Goal: Information Seeking & Learning: Learn about a topic

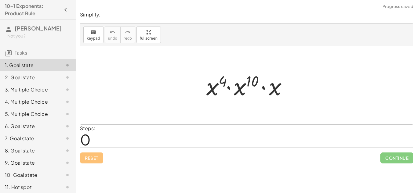
click at [85, 142] on span "0" at bounding box center [85, 139] width 11 height 19
click at [257, 116] on div at bounding box center [246, 85] width 333 height 78
click at [253, 83] on div at bounding box center [249, 85] width 92 height 31
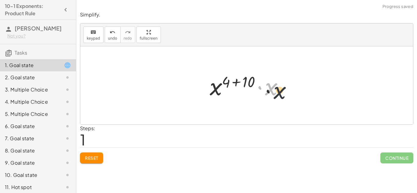
drag, startPoint x: 283, startPoint y: 90, endPoint x: 305, endPoint y: 99, distance: 23.4
click at [305, 99] on div "· x 4 · x 10 · x · x · x 4 10 · x ( + + )" at bounding box center [246, 85] width 333 height 78
drag, startPoint x: 267, startPoint y: 88, endPoint x: 257, endPoint y: 85, distance: 10.8
click at [257, 85] on div at bounding box center [249, 85] width 84 height 31
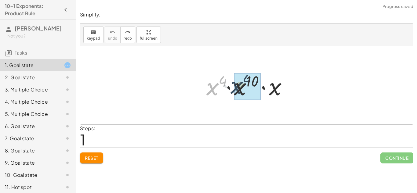
drag, startPoint x: 214, startPoint y: 91, endPoint x: 241, endPoint y: 91, distance: 27.5
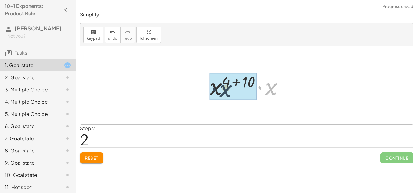
drag, startPoint x: 275, startPoint y: 87, endPoint x: 218, endPoint y: 90, distance: 56.9
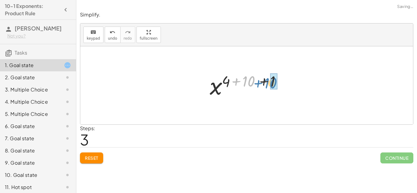
drag, startPoint x: 239, startPoint y: 83, endPoint x: 263, endPoint y: 85, distance: 23.9
click at [263, 85] on div at bounding box center [249, 86] width 85 height 30
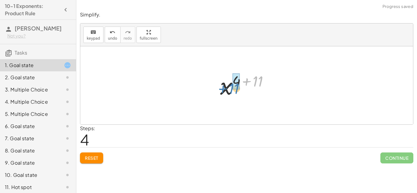
drag, startPoint x: 256, startPoint y: 81, endPoint x: 234, endPoint y: 84, distance: 22.2
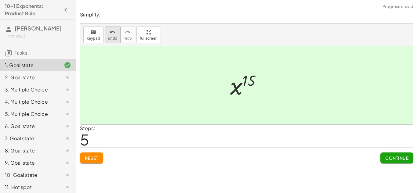
click at [113, 39] on span "undo" at bounding box center [112, 38] width 9 height 4
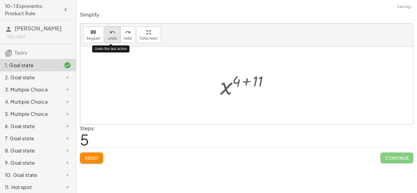
click at [113, 39] on span "undo" at bounding box center [112, 38] width 9 height 4
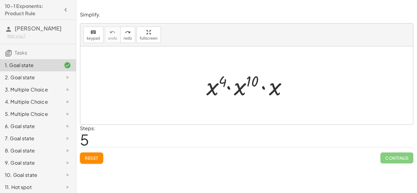
click at [19, 181] on div "9. Goal state" at bounding box center [38, 187] width 76 height 12
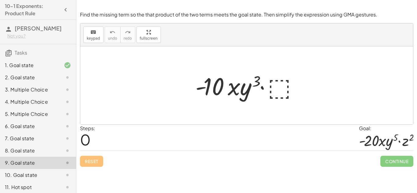
click at [393, 144] on div at bounding box center [386, 140] width 54 height 17
click at [30, 69] on div "1. Goal state" at bounding box center [29, 65] width 49 height 7
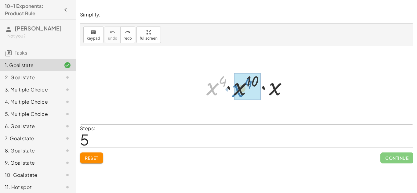
drag, startPoint x: 214, startPoint y: 91, endPoint x: 240, endPoint y: 93, distance: 25.7
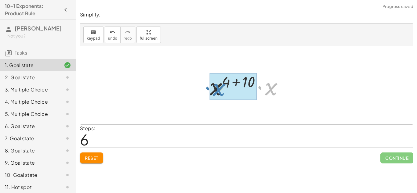
drag, startPoint x: 272, startPoint y: 90, endPoint x: 220, endPoint y: 91, distance: 52.5
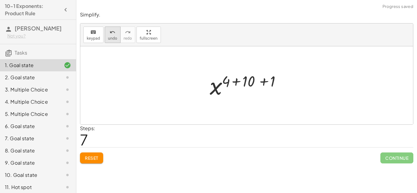
click at [110, 36] on span "undo" at bounding box center [112, 38] width 9 height 4
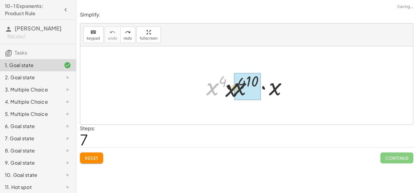
drag, startPoint x: 232, startPoint y: 92, endPoint x: 239, endPoint y: 92, distance: 6.4
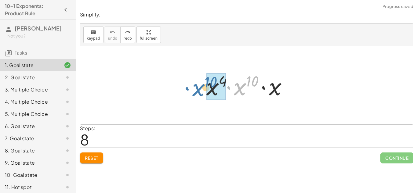
drag, startPoint x: 241, startPoint y: 89, endPoint x: 208, endPoint y: 91, distance: 33.3
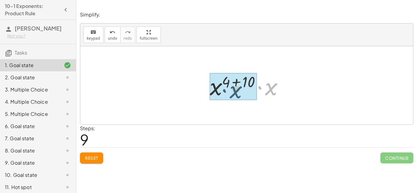
drag, startPoint x: 273, startPoint y: 91, endPoint x: 214, endPoint y: 92, distance: 59.0
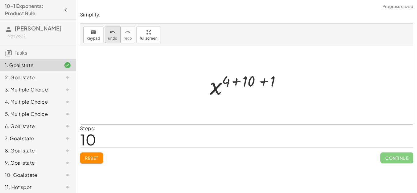
click at [110, 38] on span "undo" at bounding box center [112, 38] width 9 height 4
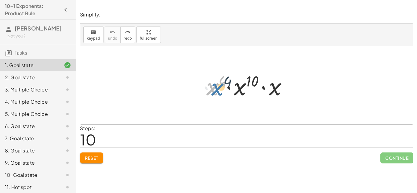
drag, startPoint x: 208, startPoint y: 92, endPoint x: 212, endPoint y: 91, distance: 4.3
click at [212, 91] on div at bounding box center [249, 85] width 92 height 31
drag, startPoint x: 276, startPoint y: 90, endPoint x: 223, endPoint y: 90, distance: 52.8
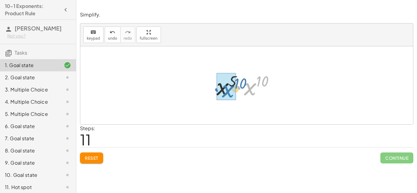
drag, startPoint x: 251, startPoint y: 91, endPoint x: 228, endPoint y: 93, distance: 23.0
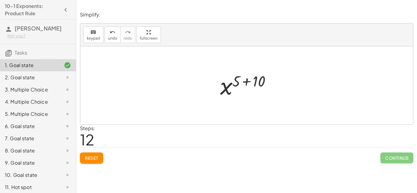
click at [248, 82] on div at bounding box center [249, 86] width 64 height 30
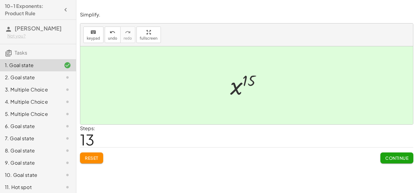
click at [397, 159] on span "Continue" at bounding box center [396, 157] width 23 height 5
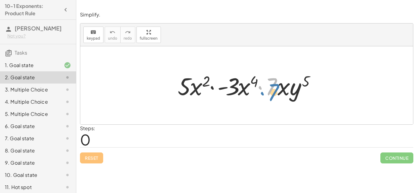
drag, startPoint x: 270, startPoint y: 89, endPoint x: 272, endPoint y: 93, distance: 3.9
click at [272, 93] on div at bounding box center [249, 85] width 148 height 31
drag, startPoint x: 281, startPoint y: 91, endPoint x: 274, endPoint y: 96, distance: 8.5
click at [274, 96] on div at bounding box center [249, 85] width 148 height 31
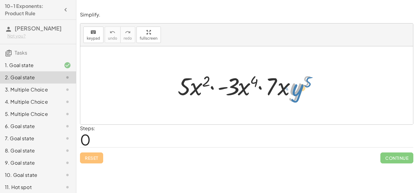
click at [299, 89] on div at bounding box center [249, 85] width 148 height 31
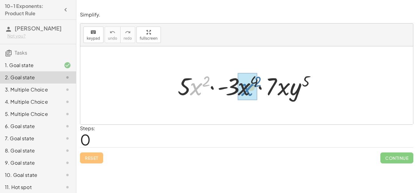
drag, startPoint x: 195, startPoint y: 90, endPoint x: 247, endPoint y: 91, distance: 51.9
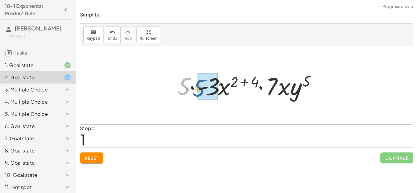
drag, startPoint x: 183, startPoint y: 90, endPoint x: 200, endPoint y: 92, distance: 17.2
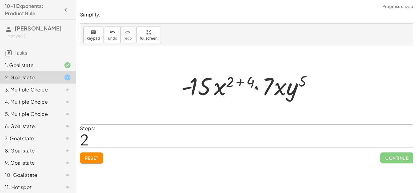
click at [188, 88] on div at bounding box center [248, 85] width 141 height 31
click at [185, 89] on div at bounding box center [248, 85] width 141 height 31
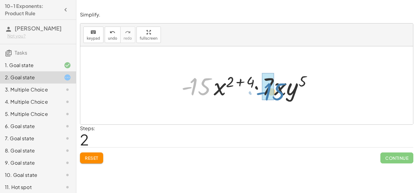
drag, startPoint x: 191, startPoint y: 91, endPoint x: 268, endPoint y: 97, distance: 76.9
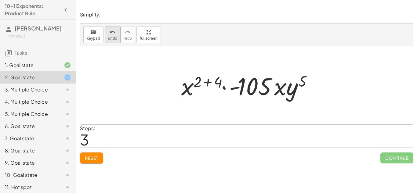
click at [115, 38] on span "undo" at bounding box center [112, 38] width 9 height 4
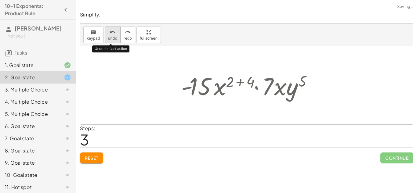
click at [115, 38] on span "undo" at bounding box center [112, 38] width 9 height 4
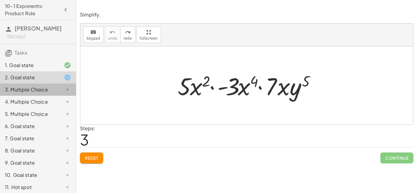
click at [34, 93] on div "3. Multiple Choice" at bounding box center [29, 89] width 49 height 7
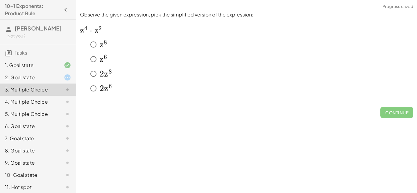
click at [100, 59] on span "z" at bounding box center [102, 59] width 4 height 10
click at [400, 115] on span "Check" at bounding box center [401, 112] width 16 height 5
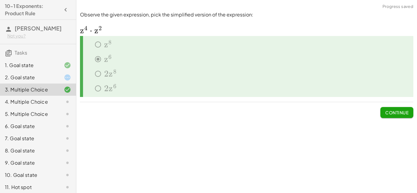
click at [400, 118] on button "Continue" at bounding box center [397, 112] width 33 height 11
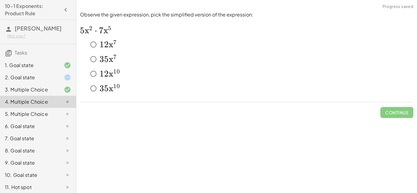
click at [61, 81] on div at bounding box center [62, 77] width 17 height 7
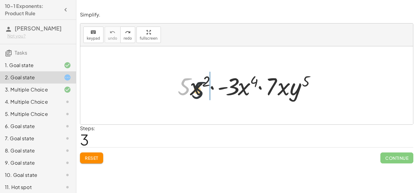
drag, startPoint x: 186, startPoint y: 88, endPoint x: 206, endPoint y: 91, distance: 20.5
click at [206, 91] on div at bounding box center [249, 85] width 148 height 31
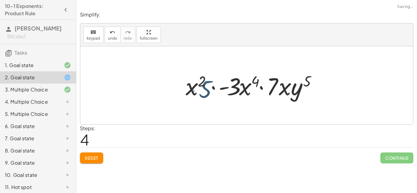
click at [210, 91] on div at bounding box center [249, 85] width 157 height 31
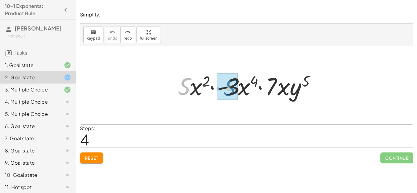
drag, startPoint x: 183, startPoint y: 90, endPoint x: 229, endPoint y: 91, distance: 45.5
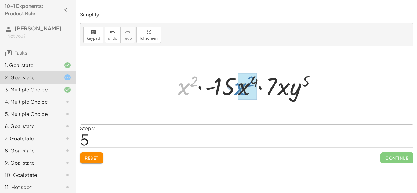
drag, startPoint x: 183, startPoint y: 89, endPoint x: 240, endPoint y: 89, distance: 57.1
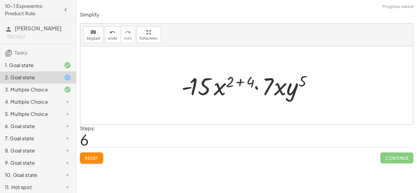
click at [240, 83] on div at bounding box center [248, 85] width 141 height 31
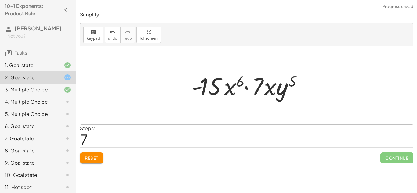
click at [200, 89] on div at bounding box center [249, 85] width 121 height 31
click at [229, 90] on div at bounding box center [249, 85] width 121 height 31
click at [231, 90] on div at bounding box center [249, 85] width 121 height 31
click at [268, 89] on div at bounding box center [249, 85] width 121 height 31
drag, startPoint x: 283, startPoint y: 93, endPoint x: 224, endPoint y: 93, distance: 59.3
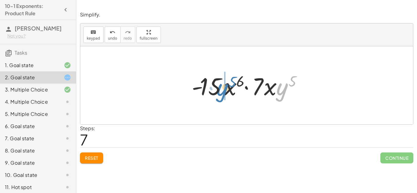
click at [224, 93] on div at bounding box center [249, 85] width 121 height 31
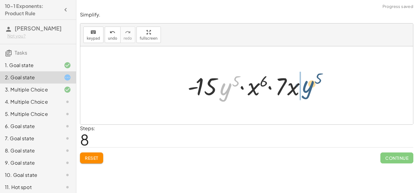
drag, startPoint x: 225, startPoint y: 93, endPoint x: 310, endPoint y: 91, distance: 85.2
click at [310, 91] on div at bounding box center [248, 85] width 129 height 31
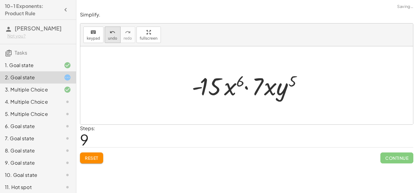
click at [117, 36] on button "undo undo" at bounding box center [113, 35] width 16 height 16
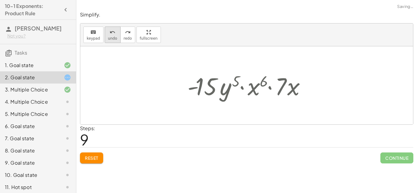
click at [117, 36] on button "undo undo" at bounding box center [113, 35] width 16 height 16
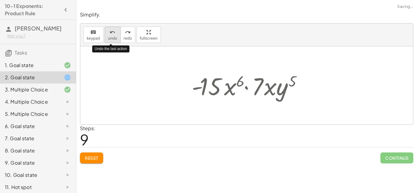
click at [117, 36] on button "undo undo" at bounding box center [113, 35] width 16 height 16
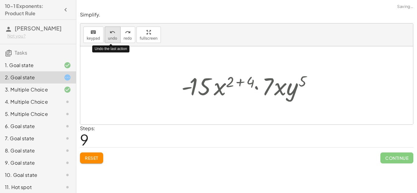
click at [117, 36] on button "undo undo" at bounding box center [113, 35] width 16 height 16
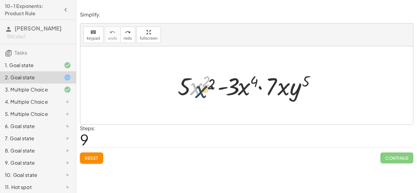
drag, startPoint x: 198, startPoint y: 91, endPoint x: 211, endPoint y: 99, distance: 15.3
click at [211, 99] on div at bounding box center [249, 85] width 148 height 31
drag, startPoint x: 205, startPoint y: 81, endPoint x: 208, endPoint y: 83, distance: 4.2
click at [208, 83] on div at bounding box center [249, 85] width 148 height 31
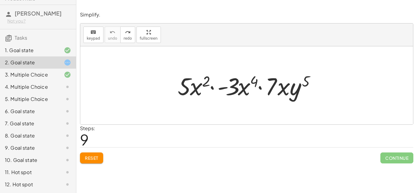
click at [47, 100] on div "5. Multiple Choice" at bounding box center [29, 99] width 49 height 7
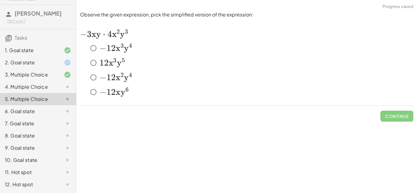
click at [39, 134] on div "8. Goal state" at bounding box center [29, 135] width 49 height 7
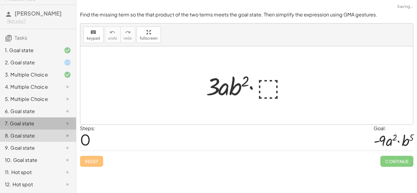
click at [41, 142] on div "7. Goal state" at bounding box center [38, 148] width 76 height 12
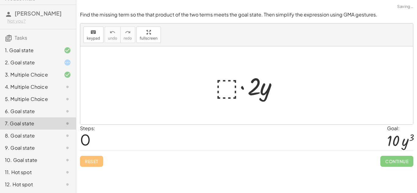
click at [33, 130] on div "6. Goal state" at bounding box center [38, 136] width 76 height 12
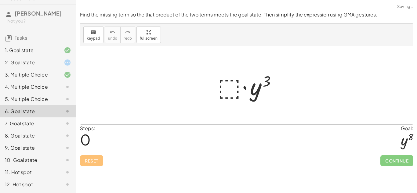
click at [37, 100] on div "5. Multiple Choice" at bounding box center [29, 99] width 49 height 7
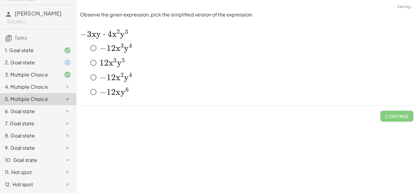
click at [61, 176] on div at bounding box center [62, 172] width 17 height 7
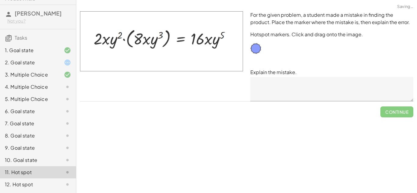
click at [57, 167] on div "11. Hot spot" at bounding box center [38, 172] width 76 height 12
click at [62, 191] on div "1. Goal state 2. Goal state 3. Multiple Choice 4. Multiple Choice 5. Multiple C…" at bounding box center [38, 118] width 76 height 152
click at [53, 154] on div "8. Goal state" at bounding box center [38, 160] width 76 height 12
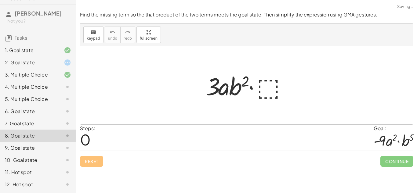
click at [46, 113] on div "6. Goal state" at bounding box center [29, 111] width 49 height 7
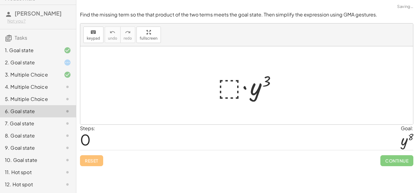
click at [54, 62] on div at bounding box center [62, 62] width 17 height 7
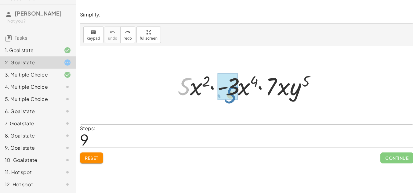
drag, startPoint x: 187, startPoint y: 89, endPoint x: 234, endPoint y: 98, distance: 47.6
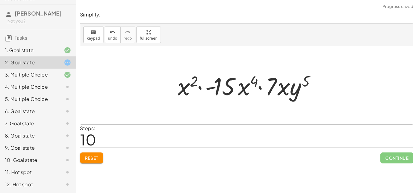
click at [213, 89] on div at bounding box center [249, 85] width 148 height 31
click at [110, 41] on button "undo undo" at bounding box center [113, 35] width 16 height 16
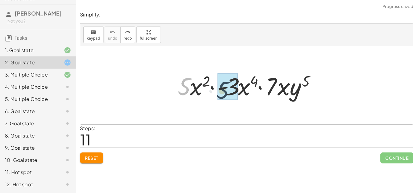
drag, startPoint x: 184, startPoint y: 83, endPoint x: 225, endPoint y: 86, distance: 40.5
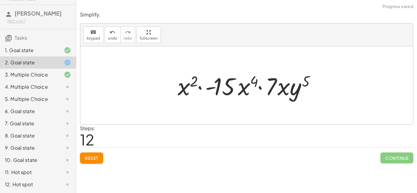
click at [213, 89] on div at bounding box center [249, 85] width 148 height 31
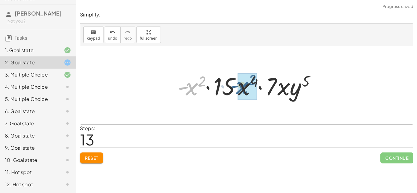
drag, startPoint x: 193, startPoint y: 87, endPoint x: 252, endPoint y: 88, distance: 58.3
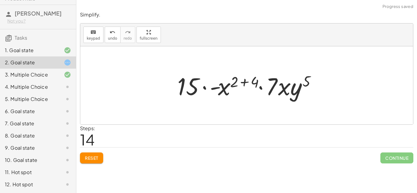
click at [246, 83] on div at bounding box center [248, 85] width 149 height 31
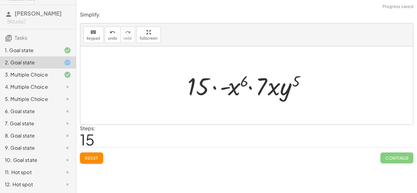
click at [228, 89] on div at bounding box center [248, 85] width 129 height 31
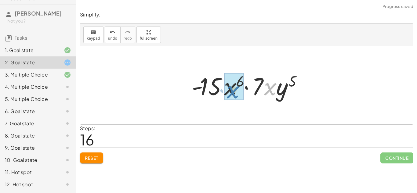
drag, startPoint x: 268, startPoint y: 89, endPoint x: 230, endPoint y: 91, distance: 38.3
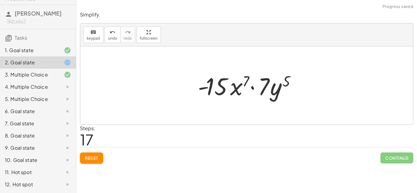
click at [277, 92] on div at bounding box center [249, 85] width 109 height 31
drag, startPoint x: 287, startPoint y: 84, endPoint x: 246, endPoint y: 82, distance: 40.9
click at [246, 82] on div at bounding box center [249, 85] width 109 height 31
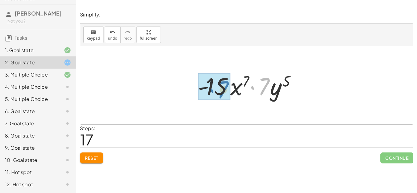
drag, startPoint x: 266, startPoint y: 82, endPoint x: 225, endPoint y: 85, distance: 41.7
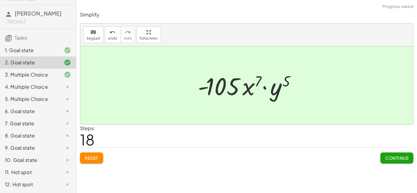
click at [205, 89] on div at bounding box center [249, 85] width 109 height 31
click at [401, 159] on span "Continue" at bounding box center [396, 157] width 23 height 5
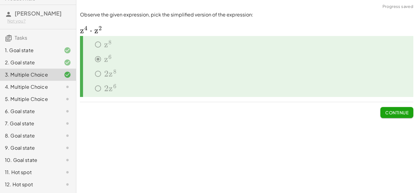
click at [0, 0] on div "Observe the given expression, pick the simplified version of the expression: ﻿ …" at bounding box center [0, 0] width 0 height 0
click at [387, 117] on button "Continue" at bounding box center [397, 112] width 33 height 11
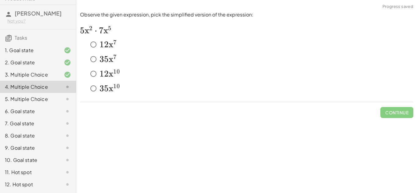
click at [111, 46] on span "x" at bounding box center [111, 44] width 5 height 10
click at [404, 115] on span "Check" at bounding box center [401, 112] width 16 height 5
click at [115, 59] on span "7" at bounding box center [114, 56] width 3 height 7
click at [403, 116] on button "Check" at bounding box center [401, 112] width 26 height 11
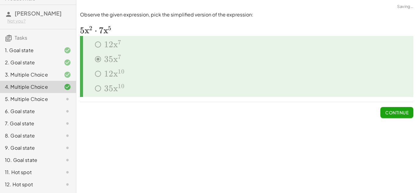
click at [395, 111] on span "Continue" at bounding box center [396, 112] width 23 height 5
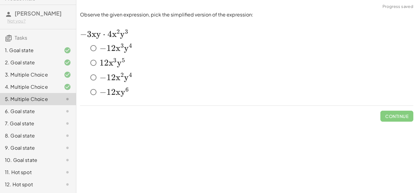
click at [119, 85] on div "﻿ − 12 x 2 y 4 -12x^2y^4 − 1 2 x 2 y 4 ﻿" at bounding box center [247, 78] width 334 height 15
click at [123, 81] on span "2" at bounding box center [123, 77] width 4 height 10
click at [406, 117] on span "Check" at bounding box center [401, 116] width 16 height 5
click at [119, 49] on span "x" at bounding box center [118, 48] width 5 height 10
click at [397, 117] on span "Check" at bounding box center [401, 116] width 16 height 5
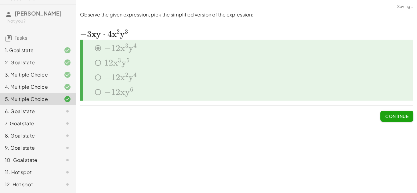
click at [403, 120] on button "Continue" at bounding box center [397, 116] width 33 height 11
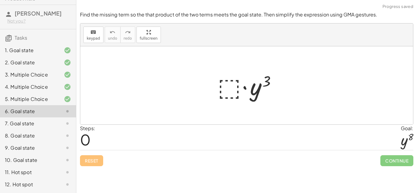
click at [231, 86] on div at bounding box center [249, 85] width 69 height 31
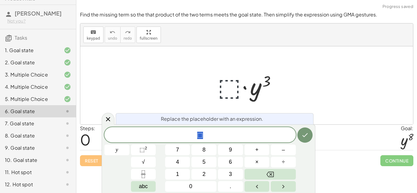
scroll to position [0, 0]
click at [202, 174] on button "2" at bounding box center [204, 174] width 25 height 11
click at [305, 139] on icon "Done" at bounding box center [304, 135] width 7 height 7
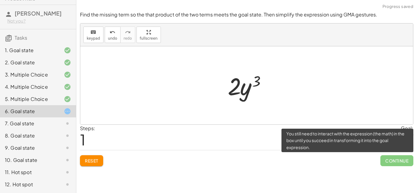
click at [401, 162] on span "Continue" at bounding box center [397, 160] width 33 height 11
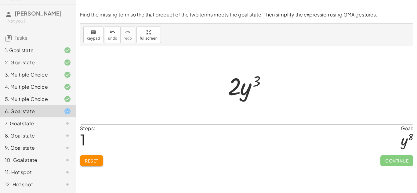
click at [242, 89] on div at bounding box center [249, 85] width 49 height 31
click at [240, 93] on div at bounding box center [249, 85] width 49 height 31
click at [237, 84] on div at bounding box center [249, 85] width 49 height 31
click at [90, 158] on span "Reset" at bounding box center [91, 160] width 13 height 5
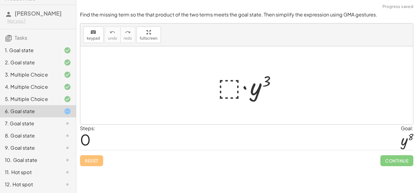
click at [225, 93] on div at bounding box center [249, 85] width 69 height 31
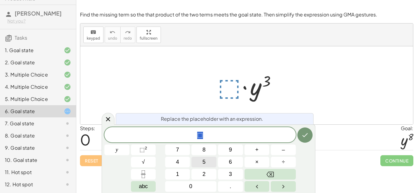
scroll to position [1, 0]
click at [153, 153] on button "⬚ 2" at bounding box center [143, 150] width 25 height 11
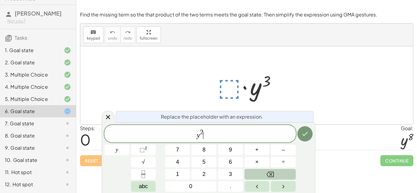
click at [287, 175] on button "Backspace" at bounding box center [270, 174] width 51 height 11
click at [287, 177] on button "Backspace" at bounding box center [270, 174] width 51 height 11
click at [211, 160] on button "5" at bounding box center [204, 162] width 25 height 11
click at [306, 134] on icon "Done" at bounding box center [305, 134] width 5 height 4
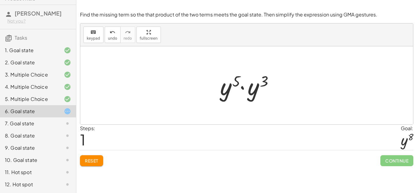
click at [232, 87] on div at bounding box center [249, 85] width 64 height 31
click at [233, 87] on div at bounding box center [249, 85] width 64 height 31
click at [232, 86] on div at bounding box center [249, 85] width 64 height 31
click at [89, 162] on span "Reset" at bounding box center [91, 160] width 13 height 5
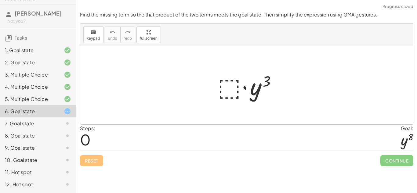
click at [230, 90] on div at bounding box center [249, 85] width 69 height 31
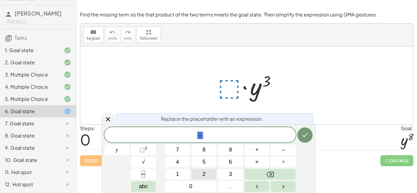
scroll to position [2, 0]
click at [154, 151] on button "⬚ 2" at bounding box center [143, 150] width 25 height 11
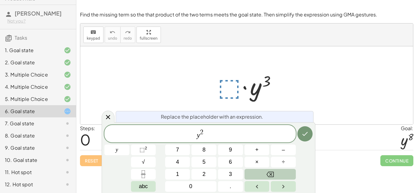
click at [279, 174] on button "Backspace" at bounding box center [270, 174] width 51 height 11
click at [275, 175] on button "Backspace" at bounding box center [270, 174] width 51 height 11
click at [195, 164] on button "5" at bounding box center [204, 162] width 25 height 11
click at [307, 135] on icon "Done" at bounding box center [304, 133] width 7 height 7
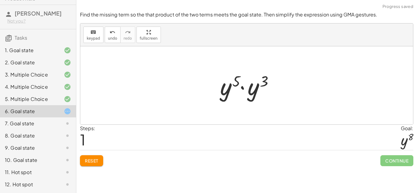
click at [72, 142] on div "7. Goal state" at bounding box center [38, 148] width 76 height 12
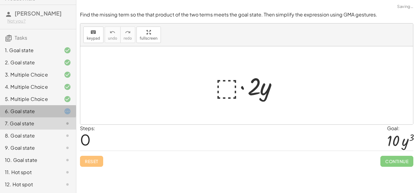
click at [71, 130] on div "6. Goal state" at bounding box center [38, 136] width 76 height 12
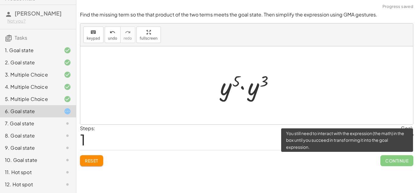
click at [395, 161] on span "Continue" at bounding box center [397, 160] width 33 height 11
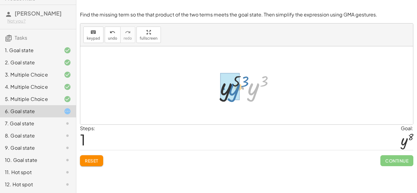
drag, startPoint x: 251, startPoint y: 90, endPoint x: 231, endPoint y: 90, distance: 19.9
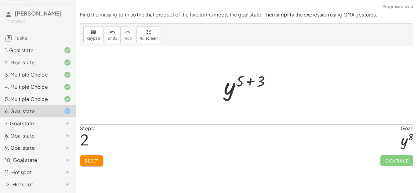
click at [252, 82] on div at bounding box center [249, 86] width 57 height 30
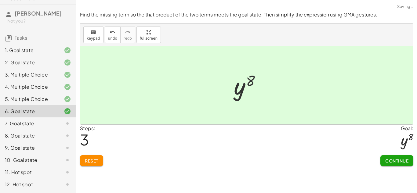
click at [400, 165] on button "Continue" at bounding box center [397, 160] width 33 height 11
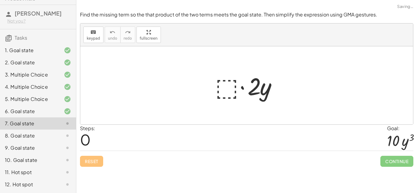
click at [219, 88] on div at bounding box center [249, 85] width 74 height 31
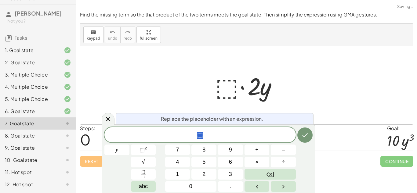
scroll to position [2, 0]
click at [203, 135] on span "⬚" at bounding box center [200, 135] width 192 height 9
click at [140, 150] on span "⬚" at bounding box center [142, 150] width 5 height 6
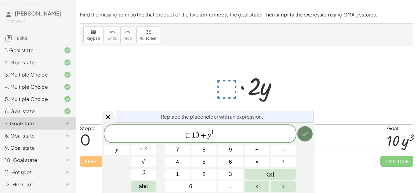
click at [302, 134] on icon "Done" at bounding box center [304, 133] width 7 height 7
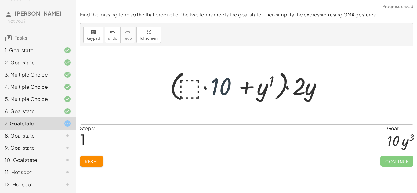
click at [219, 87] on div at bounding box center [249, 85] width 164 height 35
drag, startPoint x: 303, startPoint y: 90, endPoint x: 271, endPoint y: 93, distance: 32.5
click at [271, 93] on div at bounding box center [249, 85] width 164 height 35
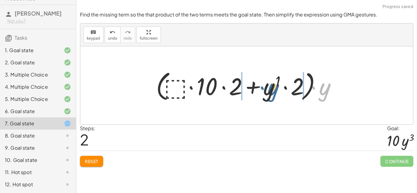
drag, startPoint x: 323, startPoint y: 91, endPoint x: 268, endPoint y: 92, distance: 55.0
click at [268, 92] on div at bounding box center [249, 85] width 192 height 35
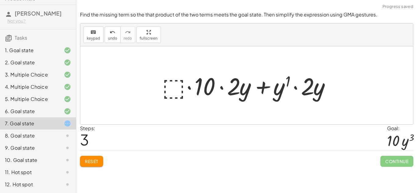
click at [178, 85] on div at bounding box center [249, 85] width 180 height 31
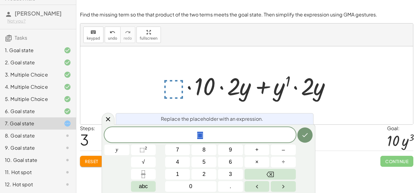
scroll to position [4, 0]
click at [316, 141] on div "Steps: 3 Goal: · 10 · y 3" at bounding box center [247, 138] width 334 height 26
click at [310, 138] on button "Done" at bounding box center [305, 135] width 15 height 15
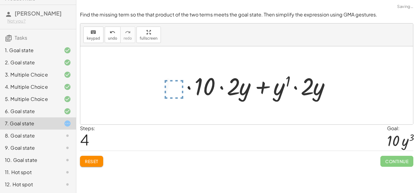
scroll to position [0, 0]
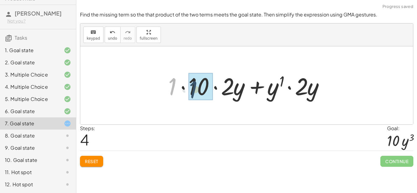
drag, startPoint x: 173, startPoint y: 85, endPoint x: 194, endPoint y: 88, distance: 21.3
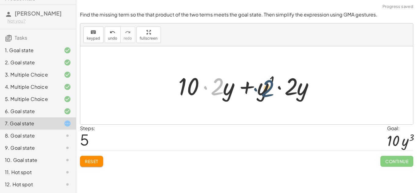
drag, startPoint x: 220, startPoint y: 88, endPoint x: 270, endPoint y: 90, distance: 50.4
click at [270, 90] on div at bounding box center [249, 85] width 148 height 31
drag, startPoint x: 266, startPoint y: 89, endPoint x: 261, endPoint y: 91, distance: 4.8
click at [261, 91] on div at bounding box center [249, 85] width 148 height 31
click at [256, 90] on div at bounding box center [249, 85] width 148 height 31
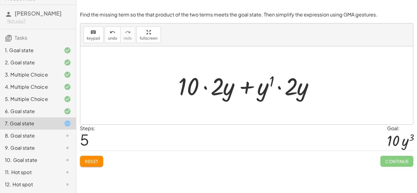
click at [218, 88] on div at bounding box center [249, 85] width 148 height 31
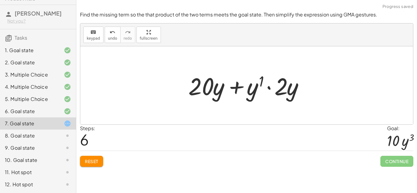
click at [207, 85] on div at bounding box center [248, 85] width 127 height 31
click at [237, 89] on div at bounding box center [248, 85] width 127 height 31
click at [271, 89] on div at bounding box center [248, 85] width 127 height 31
click at [283, 90] on div at bounding box center [248, 85] width 127 height 31
click at [94, 163] on span "Reset" at bounding box center [91, 161] width 13 height 5
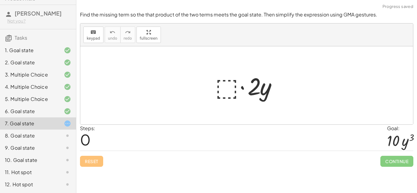
click at [236, 89] on div at bounding box center [249, 85] width 74 height 31
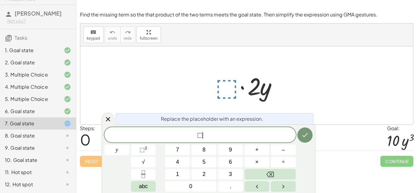
click at [224, 136] on span "⬚ ​" at bounding box center [200, 135] width 192 height 9
click at [143, 150] on span "⬚" at bounding box center [142, 150] width 5 height 6
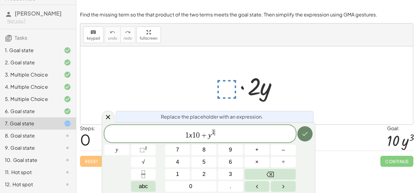
click at [307, 134] on icon "Done" at bounding box center [304, 133] width 7 height 7
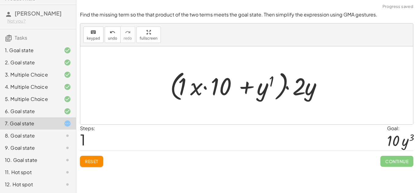
click at [193, 89] on div at bounding box center [249, 85] width 164 height 35
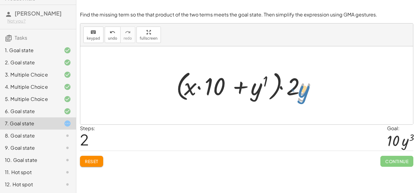
drag, startPoint x: 303, startPoint y: 92, endPoint x: 309, endPoint y: 95, distance: 6.0
click at [309, 95] on div at bounding box center [249, 85] width 152 height 35
click at [191, 88] on div at bounding box center [249, 85] width 152 height 35
drag, startPoint x: 189, startPoint y: 87, endPoint x: 213, endPoint y: 87, distance: 23.8
click at [213, 87] on div at bounding box center [249, 85] width 152 height 35
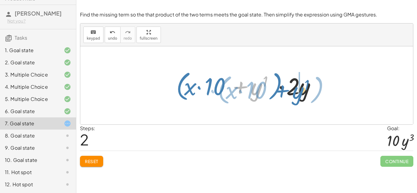
drag, startPoint x: 259, startPoint y: 92, endPoint x: 300, endPoint y: 95, distance: 41.7
click at [300, 95] on div at bounding box center [249, 85] width 152 height 35
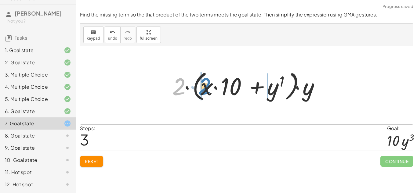
drag, startPoint x: 181, startPoint y: 86, endPoint x: 190, endPoint y: 85, distance: 9.5
click at [190, 85] on div at bounding box center [248, 85] width 159 height 35
click at [188, 88] on div at bounding box center [248, 85] width 159 height 35
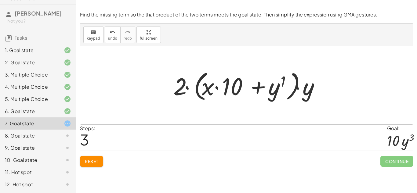
click at [205, 89] on div at bounding box center [248, 85] width 159 height 35
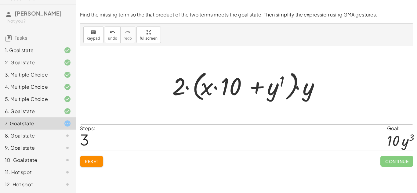
click at [297, 87] on div at bounding box center [248, 85] width 159 height 35
click at [255, 87] on div at bounding box center [248, 85] width 159 height 35
click at [0, 0] on div "Find the missing term so the that product of the two terms meets the goal state…" at bounding box center [0, 0] width 0 height 0
click at [87, 162] on span "Reset" at bounding box center [91, 161] width 13 height 5
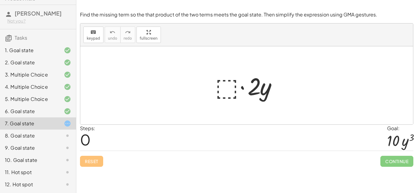
click at [228, 90] on div at bounding box center [249, 85] width 74 height 31
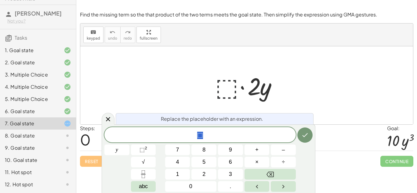
scroll to position [7, 0]
click at [220, 133] on span "⬚" at bounding box center [200, 135] width 192 height 9
click at [143, 172] on icon "Fraction" at bounding box center [144, 175] width 8 height 8
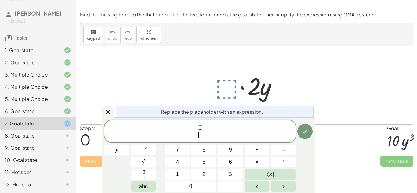
click at [202, 125] on span "⬚" at bounding box center [200, 127] width 5 height 7
click at [202, 134] on span at bounding box center [200, 135] width 10 height 8
click at [200, 127] on span "⬚" at bounding box center [198, 127] width 5 height 7
click at [302, 137] on button "Done" at bounding box center [305, 131] width 15 height 15
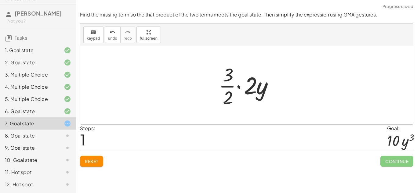
click at [239, 87] on div at bounding box center [249, 85] width 66 height 47
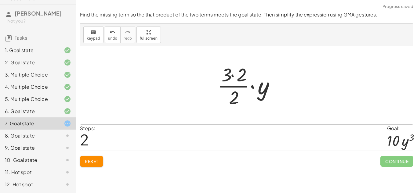
click at [233, 76] on div at bounding box center [248, 85] width 69 height 47
click at [245, 88] on div at bounding box center [249, 85] width 54 height 47
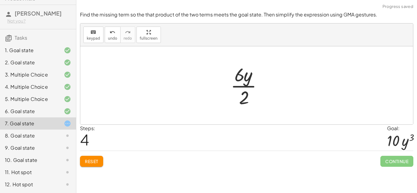
click at [245, 92] on div at bounding box center [249, 85] width 43 height 47
click at [99, 161] on button "Reset" at bounding box center [91, 161] width 23 height 11
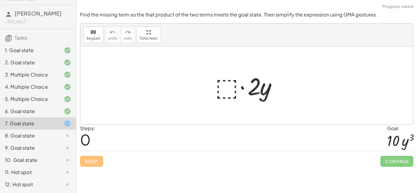
click at [234, 85] on div at bounding box center [249, 85] width 74 height 31
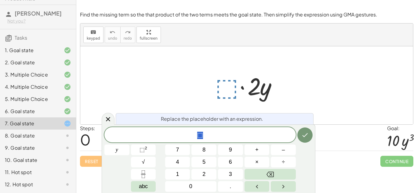
click at [38, 138] on div "8. Goal state" at bounding box center [29, 135] width 49 height 7
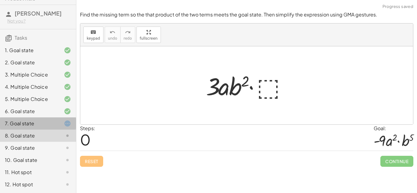
click at [33, 126] on div "7. Goal state" at bounding box center [29, 123] width 49 height 7
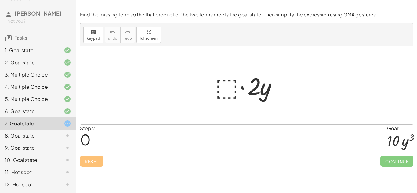
click at [234, 89] on div at bounding box center [249, 85] width 74 height 31
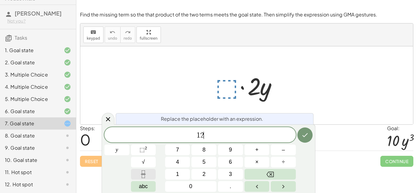
click at [148, 175] on button "Fraction" at bounding box center [143, 174] width 25 height 11
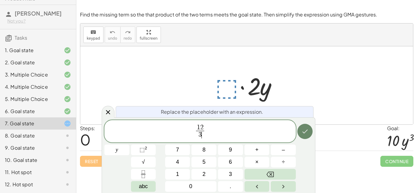
click at [300, 130] on button "Done" at bounding box center [305, 131] width 15 height 15
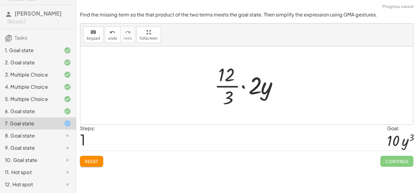
click at [231, 87] on div at bounding box center [248, 85] width 75 height 47
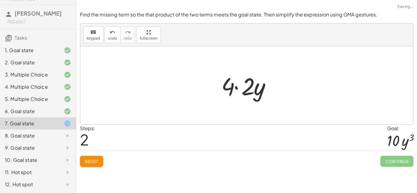
click at [236, 89] on div at bounding box center [248, 85] width 61 height 31
click at [239, 89] on div at bounding box center [248, 85] width 41 height 31
click at [245, 90] on div at bounding box center [248, 85] width 41 height 31
click at [0, 0] on div "Find the missing term so the that product of the two terms meets the goal state…" at bounding box center [0, 0] width 0 height 0
click at [95, 164] on span "Reset" at bounding box center [91, 161] width 13 height 5
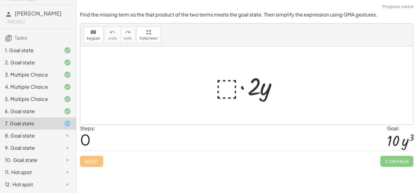
click at [228, 92] on div at bounding box center [249, 85] width 74 height 31
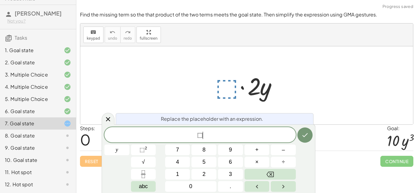
click at [204, 138] on span "⬚ ​" at bounding box center [200, 135] width 192 height 9
click at [140, 173] on icon "Fraction" at bounding box center [144, 175] width 8 height 8
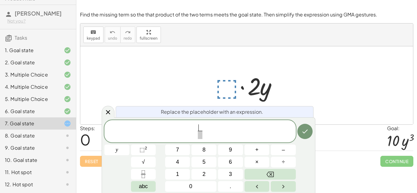
click at [197, 131] on span "​ ​" at bounding box center [200, 132] width 7 height 15
click at [203, 130] on span "​" at bounding box center [204, 128] width 4 height 7
click at [206, 137] on span "8 ​ ​" at bounding box center [203, 132] width 7 height 15
click at [206, 127] on span "8 ​" at bounding box center [204, 128] width 5 height 7
click at [206, 134] on span "​ 2 ​" at bounding box center [203, 132] width 7 height 15
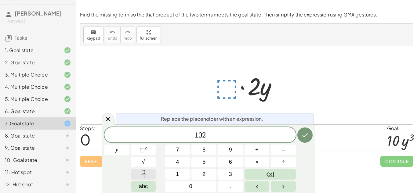
click at [146, 176] on icon "Fraction" at bounding box center [144, 175] width 8 height 8
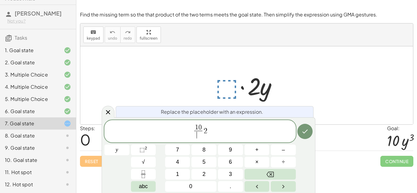
click at [201, 128] on span "0" at bounding box center [200, 127] width 3 height 7
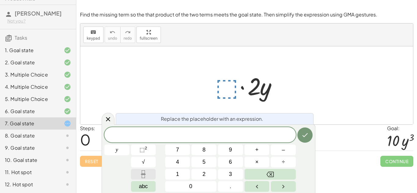
click at [145, 177] on icon "Fraction" at bounding box center [144, 175] width 8 height 8
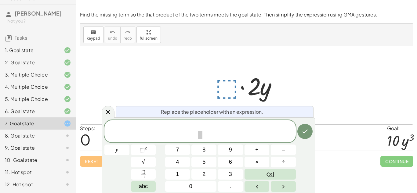
click at [194, 132] on span "​ ​" at bounding box center [200, 132] width 192 height 16
click at [204, 128] on span at bounding box center [204, 128] width 4 height 7
click at [205, 134] on span at bounding box center [204, 135] width 5 height 8
click at [308, 134] on icon "Done" at bounding box center [304, 131] width 7 height 7
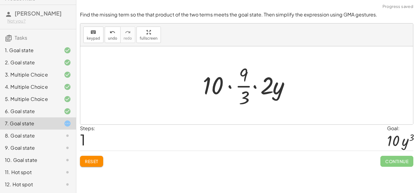
click at [229, 88] on div at bounding box center [249, 85] width 99 height 47
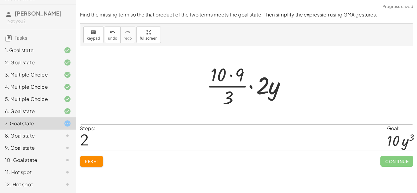
click at [231, 77] on div at bounding box center [249, 85] width 91 height 47
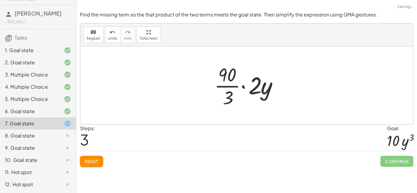
click at [242, 88] on div at bounding box center [248, 85] width 75 height 47
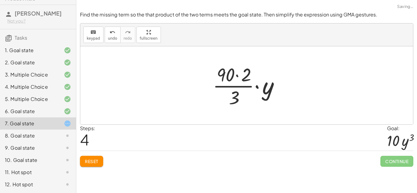
click at [238, 76] on div at bounding box center [249, 85] width 79 height 47
click at [256, 89] on div at bounding box center [249, 85] width 72 height 47
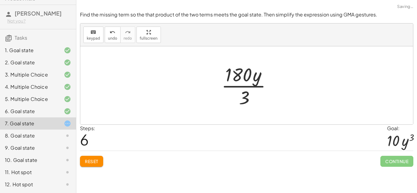
click at [248, 94] on div at bounding box center [248, 85] width 61 height 47
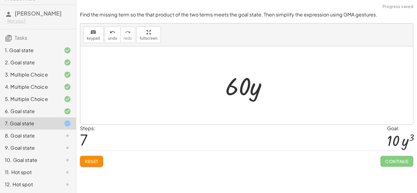
click at [246, 92] on div at bounding box center [248, 85] width 53 height 31
click at [98, 162] on span "Reset" at bounding box center [91, 161] width 13 height 5
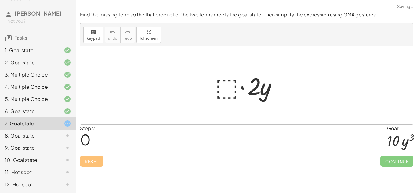
click at [247, 88] on div at bounding box center [249, 85] width 74 height 31
click at [246, 88] on div at bounding box center [249, 85] width 74 height 31
click at [245, 89] on div at bounding box center [249, 85] width 74 height 31
click at [230, 91] on div at bounding box center [249, 85] width 74 height 31
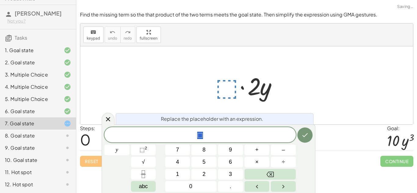
click at [205, 136] on span "⬚" at bounding box center [200, 135] width 192 height 9
click at [150, 172] on button "Fraction" at bounding box center [143, 174] width 25 height 11
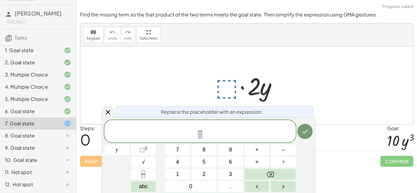
click at [193, 133] on span "​ ​" at bounding box center [200, 132] width 192 height 16
click at [203, 129] on span at bounding box center [204, 128] width 4 height 7
click at [208, 134] on span "1 0 9 ​ ​" at bounding box center [200, 132] width 192 height 16
click at [206, 135] on span "9 ​" at bounding box center [203, 132] width 7 height 15
click at [205, 137] on span at bounding box center [204, 135] width 5 height 8
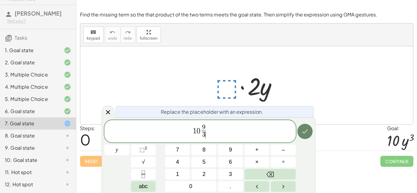
click at [308, 134] on icon "Done" at bounding box center [304, 131] width 7 height 7
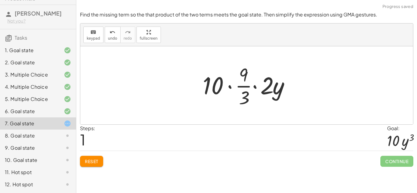
click at [242, 87] on div at bounding box center [249, 85] width 99 height 47
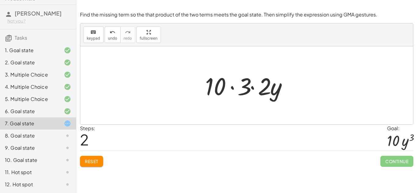
click at [252, 88] on div at bounding box center [249, 85] width 94 height 31
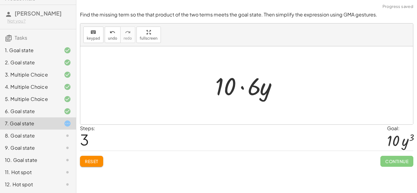
click at [241, 88] on div at bounding box center [249, 85] width 74 height 31
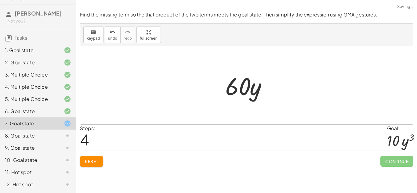
click at [246, 92] on div at bounding box center [248, 85] width 53 height 31
click at [97, 159] on span "Reset" at bounding box center [91, 161] width 13 height 5
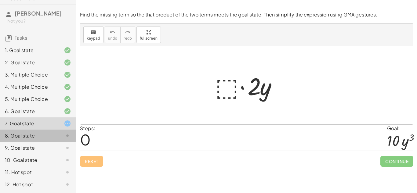
click at [15, 134] on div "8. Goal state" at bounding box center [29, 135] width 49 height 7
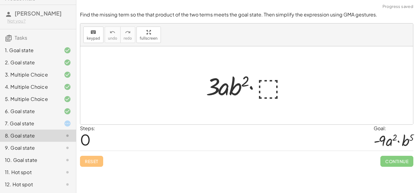
click at [27, 146] on div "9. Goal state" at bounding box center [29, 147] width 49 height 7
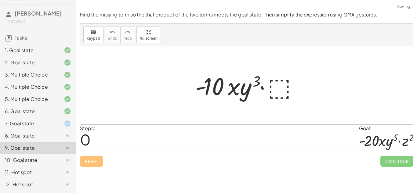
click at [33, 161] on div "10. Goal state" at bounding box center [29, 160] width 49 height 7
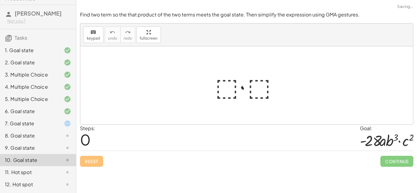
click at [47, 170] on div "11. Hot spot" at bounding box center [29, 172] width 49 height 7
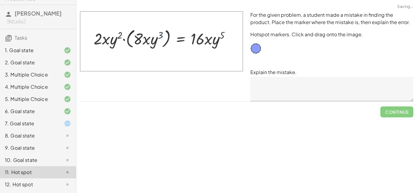
click at [45, 179] on div "12. Hot spot" at bounding box center [38, 185] width 76 height 12
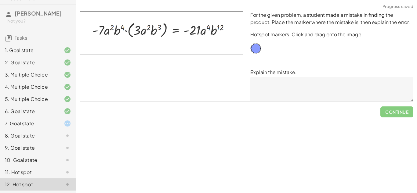
click at [38, 159] on div "10. Goal state" at bounding box center [29, 160] width 49 height 7
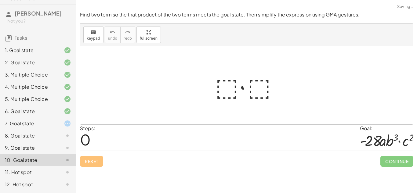
click at [32, 149] on div "9. Goal state" at bounding box center [29, 147] width 49 height 7
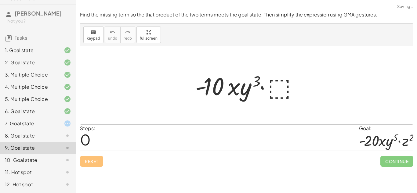
click at [27, 138] on div "8. Goal state" at bounding box center [29, 135] width 49 height 7
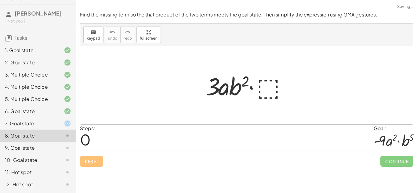
click at [26, 124] on div "7. Goal state" at bounding box center [29, 123] width 49 height 7
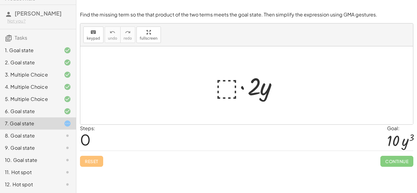
click at [233, 89] on div at bounding box center [249, 85] width 74 height 31
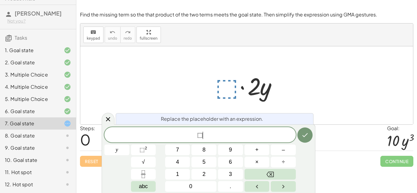
click at [212, 132] on span "⬚ ​" at bounding box center [200, 135] width 192 height 9
click at [143, 129] on div "​ 1 0 x y" at bounding box center [200, 134] width 192 height 15
click at [150, 150] on button "⬚ 2" at bounding box center [143, 150] width 25 height 11
click at [229, 138] on span "​ 1 0 x y" at bounding box center [200, 135] width 192 height 9
click at [205, 137] on var "y" at bounding box center [205, 135] width 3 height 8
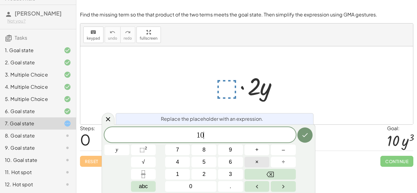
click at [261, 166] on button "×" at bounding box center [257, 162] width 25 height 11
click at [158, 147] on div "1 0 · y ​ y 7 8 9 + – 4 5 6 × ÷ ⬚ 2 √ abc 1 2 3 0 ." at bounding box center [208, 159] width 208 height 65
click at [154, 148] on button "⬚ 2" at bounding box center [143, 150] width 25 height 11
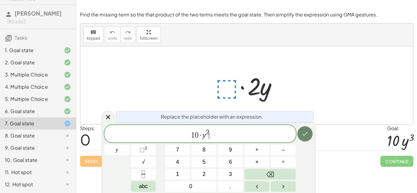
click at [306, 135] on icon "Done" at bounding box center [304, 133] width 7 height 7
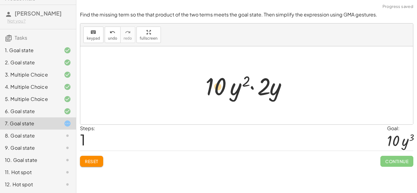
drag, startPoint x: 219, startPoint y: 88, endPoint x: 240, endPoint y: 93, distance: 21.6
click at [240, 93] on div at bounding box center [249, 85] width 93 height 31
click at [253, 87] on div at bounding box center [249, 85] width 93 height 31
click at [254, 91] on div at bounding box center [249, 85] width 93 height 31
drag, startPoint x: 247, startPoint y: 84, endPoint x: 271, endPoint y: 91, distance: 24.7
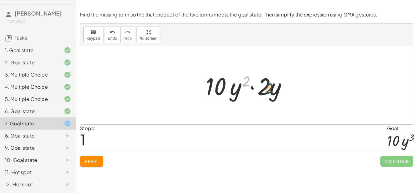
click at [271, 91] on div at bounding box center [249, 85] width 93 height 31
drag, startPoint x: 265, startPoint y: 89, endPoint x: 248, endPoint y: 83, distance: 18.7
click at [248, 83] on div at bounding box center [249, 85] width 93 height 31
drag, startPoint x: 272, startPoint y: 92, endPoint x: 231, endPoint y: 92, distance: 41.5
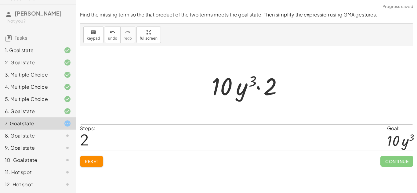
click at [257, 88] on div at bounding box center [249, 85] width 81 height 31
drag, startPoint x: 269, startPoint y: 89, endPoint x: 202, endPoint y: 96, distance: 67.5
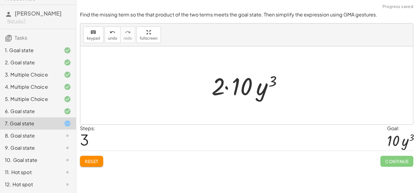
click at [225, 88] on div at bounding box center [249, 85] width 81 height 31
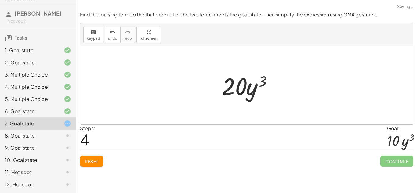
click at [253, 90] on div at bounding box center [249, 85] width 61 height 31
click at [100, 157] on button "Reset" at bounding box center [91, 161] width 23 height 11
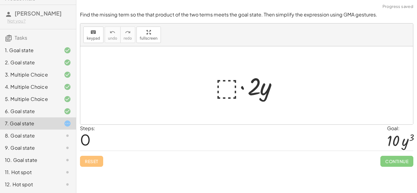
click at [208, 93] on div "· ⬚ · 2 · y" at bounding box center [246, 85] width 81 height 35
click at [243, 86] on div at bounding box center [249, 85] width 74 height 31
click at [236, 86] on div at bounding box center [249, 85] width 74 height 31
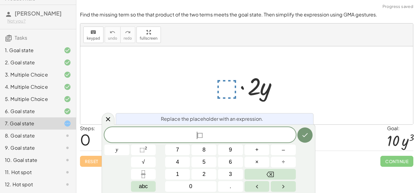
click at [197, 140] on span "​ ⬚" at bounding box center [200, 135] width 192 height 9
click at [232, 134] on span "⬚ ​" at bounding box center [200, 135] width 192 height 9
click at [234, 184] on button "." at bounding box center [230, 186] width 25 height 11
click at [268, 160] on button "×" at bounding box center [257, 162] width 25 height 11
click at [145, 150] on sup "2" at bounding box center [146, 148] width 2 height 5
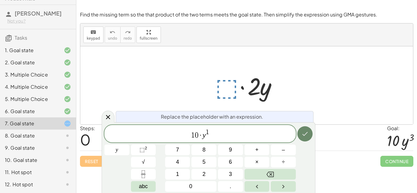
click at [303, 134] on icon "Done" at bounding box center [304, 133] width 7 height 7
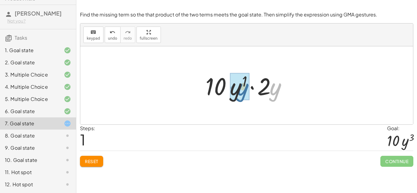
drag, startPoint x: 275, startPoint y: 92, endPoint x: 238, endPoint y: 91, distance: 37.0
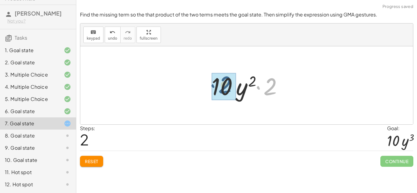
drag, startPoint x: 268, startPoint y: 92, endPoint x: 222, endPoint y: 90, distance: 46.5
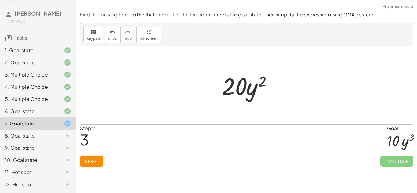
click at [96, 157] on button "Reset" at bounding box center [91, 161] width 23 height 11
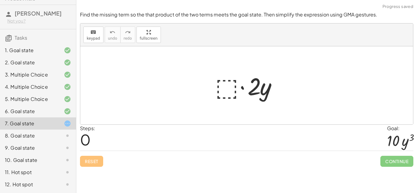
click at [99, 162] on div "Reset Continue" at bounding box center [247, 159] width 334 height 16
click at [228, 86] on div at bounding box center [249, 85] width 74 height 31
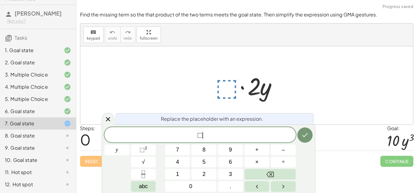
click at [216, 140] on div "⬚ ​" at bounding box center [200, 134] width 192 height 15
click at [261, 164] on button "×" at bounding box center [257, 162] width 25 height 11
click at [142, 150] on span "⬚" at bounding box center [142, 150] width 5 height 6
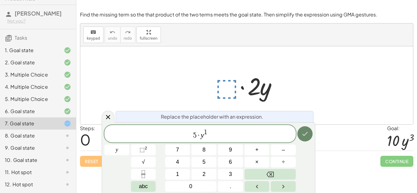
click at [306, 137] on icon "Done" at bounding box center [304, 133] width 7 height 7
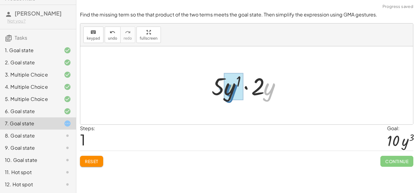
drag, startPoint x: 266, startPoint y: 93, endPoint x: 228, endPoint y: 94, distance: 38.2
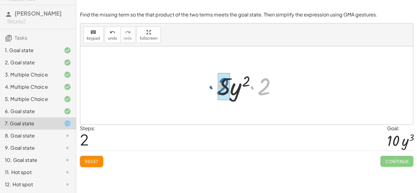
drag, startPoint x: 262, startPoint y: 91, endPoint x: 221, endPoint y: 91, distance: 41.8
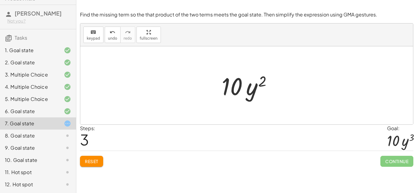
click at [98, 161] on span "Reset" at bounding box center [91, 161] width 13 height 5
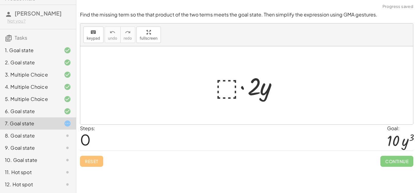
click at [232, 86] on div at bounding box center [249, 85] width 74 height 31
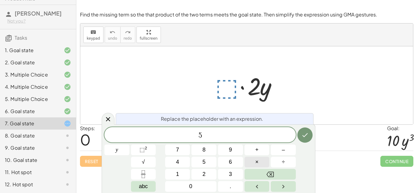
click at [258, 162] on span "×" at bounding box center [256, 162] width 3 height 8
click at [154, 148] on button "⬚ 2" at bounding box center [143, 150] width 25 height 11
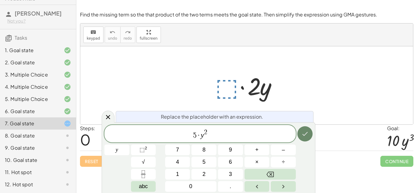
click at [309, 130] on button "Done" at bounding box center [305, 133] width 15 height 15
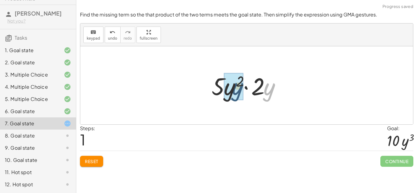
drag, startPoint x: 270, startPoint y: 93, endPoint x: 233, endPoint y: 92, distance: 37.0
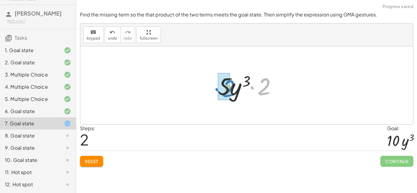
drag, startPoint x: 265, startPoint y: 91, endPoint x: 228, endPoint y: 93, distance: 36.4
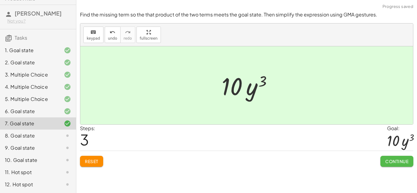
click at [405, 159] on span "Continue" at bounding box center [396, 161] width 23 height 5
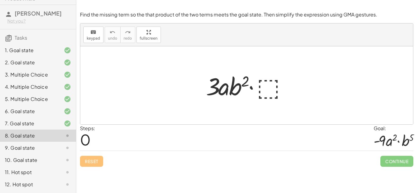
click at [66, 166] on div "9. Goal state" at bounding box center [38, 172] width 76 height 12
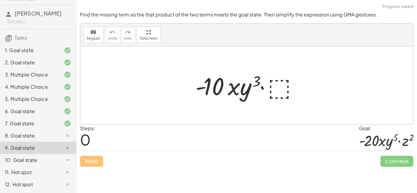
click at [59, 136] on div at bounding box center [62, 135] width 17 height 7
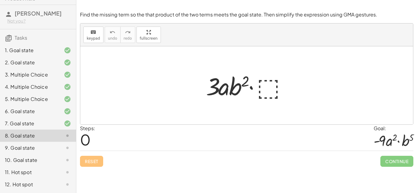
click at [252, 81] on div at bounding box center [249, 85] width 92 height 31
click at [265, 91] on div at bounding box center [249, 85] width 92 height 31
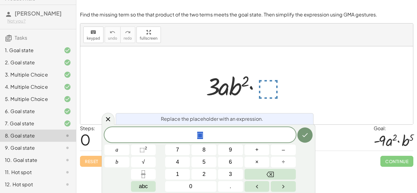
click at [216, 137] on span "⬚" at bounding box center [200, 135] width 192 height 9
click at [305, 139] on icon "Done" at bounding box center [304, 135] width 7 height 7
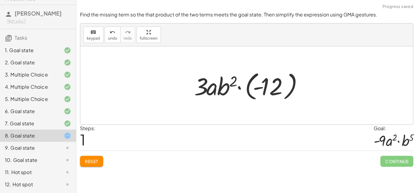
click at [261, 87] on div at bounding box center [249, 86] width 116 height 34
drag, startPoint x: 226, startPoint y: 88, endPoint x: 220, endPoint y: 90, distance: 6.3
click at [220, 90] on div at bounding box center [249, 86] width 116 height 34
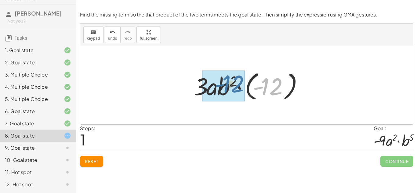
drag, startPoint x: 274, startPoint y: 92, endPoint x: 234, endPoint y: 89, distance: 39.8
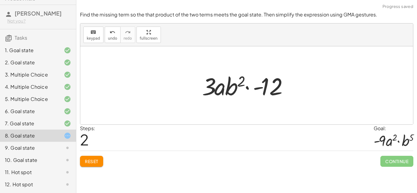
click at [259, 89] on div at bounding box center [249, 85] width 100 height 31
click at [255, 88] on div at bounding box center [249, 85] width 100 height 31
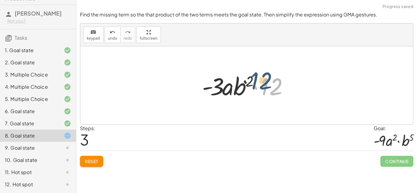
drag, startPoint x: 266, startPoint y: 90, endPoint x: 251, endPoint y: 83, distance: 17.0
click at [251, 83] on div at bounding box center [249, 85] width 100 height 31
drag, startPoint x: 232, startPoint y: 89, endPoint x: 264, endPoint y: 91, distance: 32.4
click at [264, 91] on div at bounding box center [249, 85] width 100 height 31
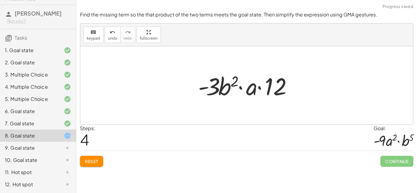
click at [261, 88] on div at bounding box center [249, 85] width 108 height 31
click at [243, 89] on div at bounding box center [249, 85] width 108 height 31
drag, startPoint x: 225, startPoint y: 90, endPoint x: 285, endPoint y: 96, distance: 60.5
click at [285, 96] on div at bounding box center [249, 85] width 108 height 31
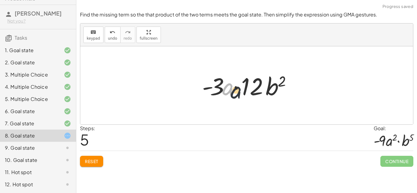
drag, startPoint x: 230, startPoint y: 89, endPoint x: 276, endPoint y: 97, distance: 46.6
click at [276, 97] on div at bounding box center [249, 85] width 100 height 31
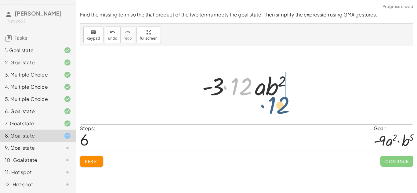
drag, startPoint x: 246, startPoint y: 89, endPoint x: 291, endPoint y: 103, distance: 47.5
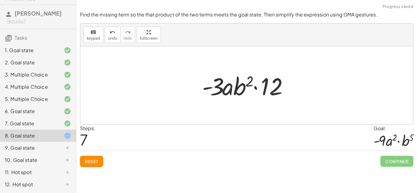
click at [254, 88] on div at bounding box center [249, 85] width 100 height 31
click at [0, 0] on div "Find the missing term so the that product of the two terms meets the goal state…" at bounding box center [0, 0] width 0 height 0
click at [96, 160] on span "Reset" at bounding box center [91, 161] width 13 height 5
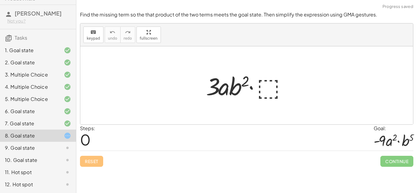
click at [257, 90] on div at bounding box center [249, 85] width 92 height 31
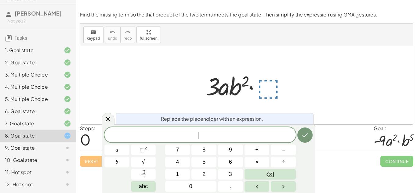
click at [28, 174] on div "11. Hot spot" at bounding box center [29, 172] width 49 height 7
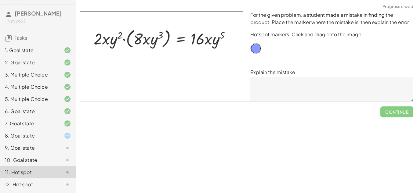
click at [59, 138] on div at bounding box center [62, 135] width 17 height 7
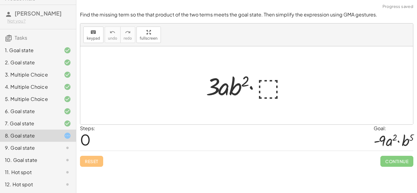
click at [271, 93] on div at bounding box center [249, 85] width 92 height 31
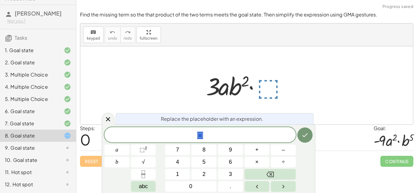
click at [269, 137] on span "⬚" at bounding box center [200, 135] width 192 height 9
click at [374, 173] on div "Simplify. keyboard keypad undo undo redo redo fullscreen · x 4 · x 10 · x · x 5…" at bounding box center [246, 96] width 341 height 193
click at [58, 166] on div "9. Goal state" at bounding box center [38, 172] width 76 height 12
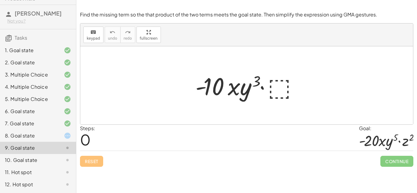
click at [32, 133] on div "8. Goal state" at bounding box center [29, 135] width 49 height 7
